Goal: Check status: Check status

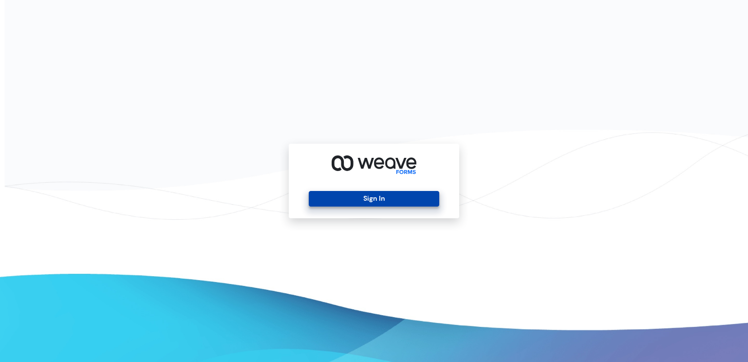
click at [379, 198] on button "Sign In" at bounding box center [374, 199] width 130 height 16
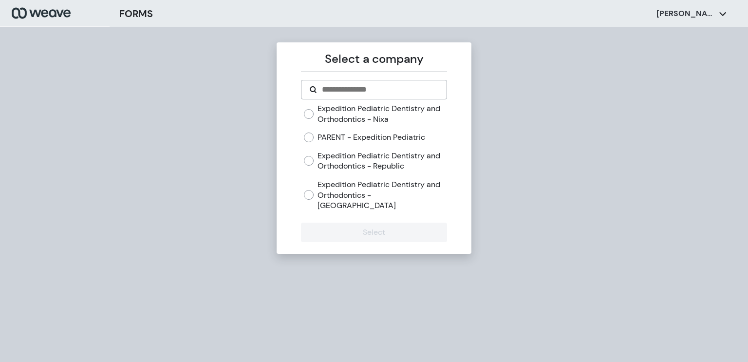
click at [389, 209] on form "Expedition Pediatric Dentistry and Orthodontics - Nixa PARENT - Expedition Pedi…" at bounding box center [374, 161] width 146 height 162
click at [385, 195] on label "Expedition Pediatric Dentistry and Orthodontics - [GEOGRAPHIC_DATA]" at bounding box center [382, 195] width 129 height 32
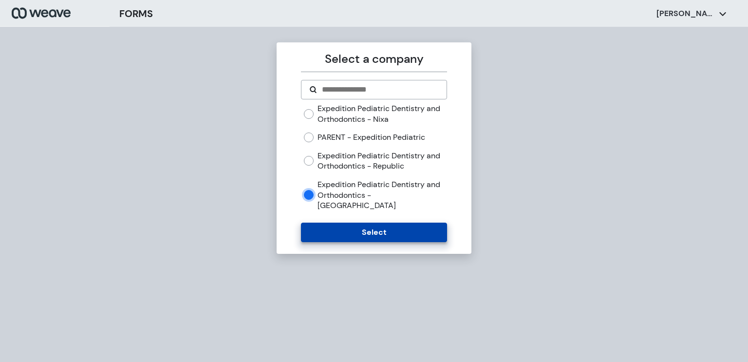
click at [392, 228] on button "Select" at bounding box center [374, 232] width 146 height 19
